Goal: Task Accomplishment & Management: Manage account settings

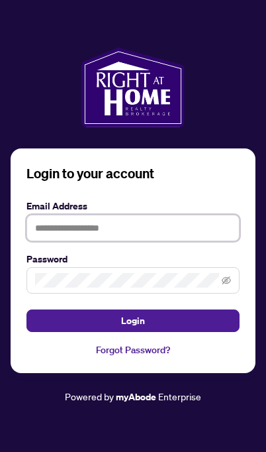
click at [202, 241] on input "text" at bounding box center [133, 228] width 213 height 27
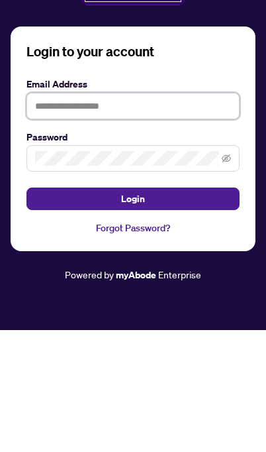
type input "**********"
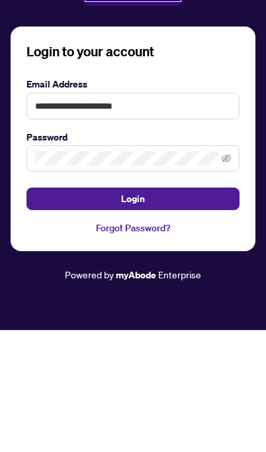
click at [133, 310] on button "Login" at bounding box center [133, 321] width 213 height 23
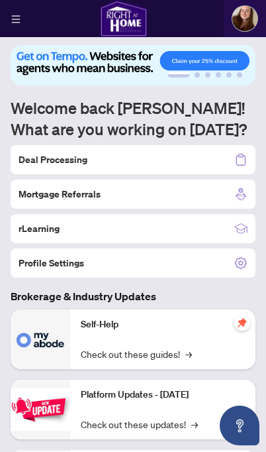
click at [211, 160] on div "Deal Processing" at bounding box center [133, 159] width 245 height 29
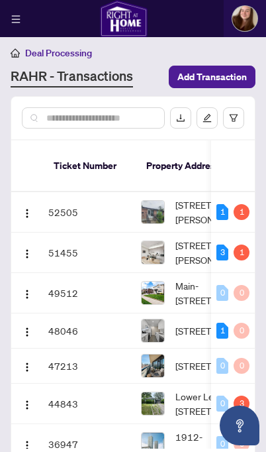
click at [29, 249] on img "button" at bounding box center [27, 254] width 11 height 11
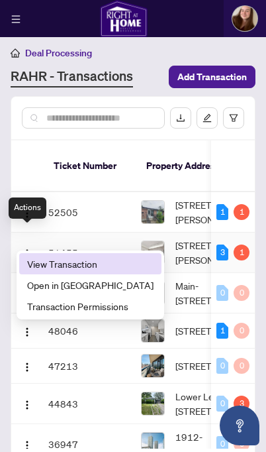
click at [78, 256] on li "View Transaction" at bounding box center [90, 263] width 143 height 21
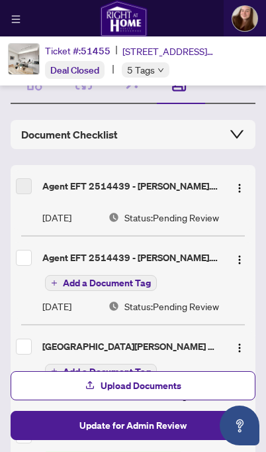
scroll to position [62, 0]
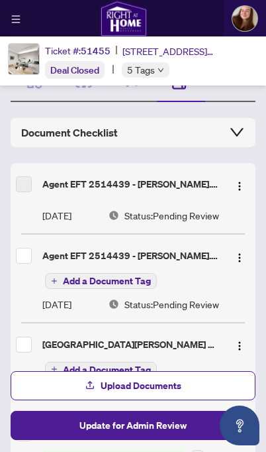
click at [243, 256] on img "button" at bounding box center [240, 258] width 11 height 11
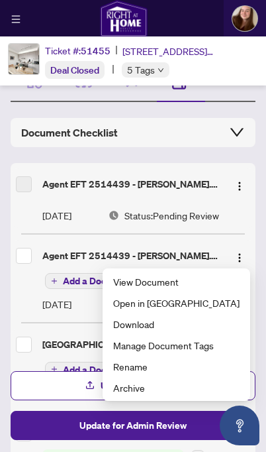
click at [242, 259] on img "button" at bounding box center [240, 258] width 11 height 11
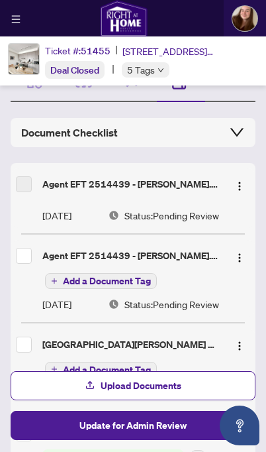
click at [242, 259] on img "button" at bounding box center [240, 258] width 11 height 11
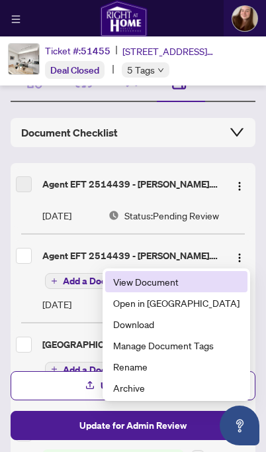
click at [229, 281] on span "View Document" at bounding box center [176, 281] width 127 height 15
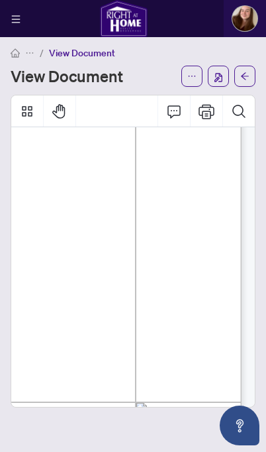
scroll to position [246, 397]
